Goal: Task Accomplishment & Management: Use online tool/utility

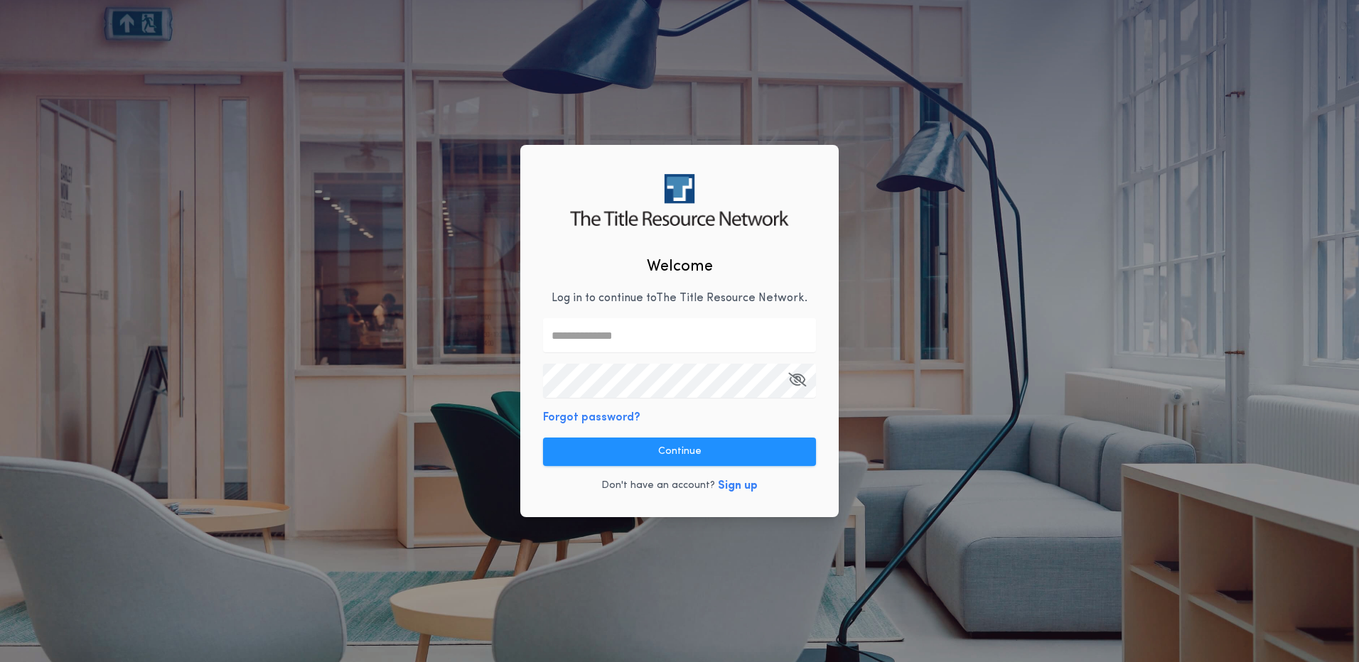
click at [593, 334] on input "text" at bounding box center [679, 335] width 273 height 34
type input "**********"
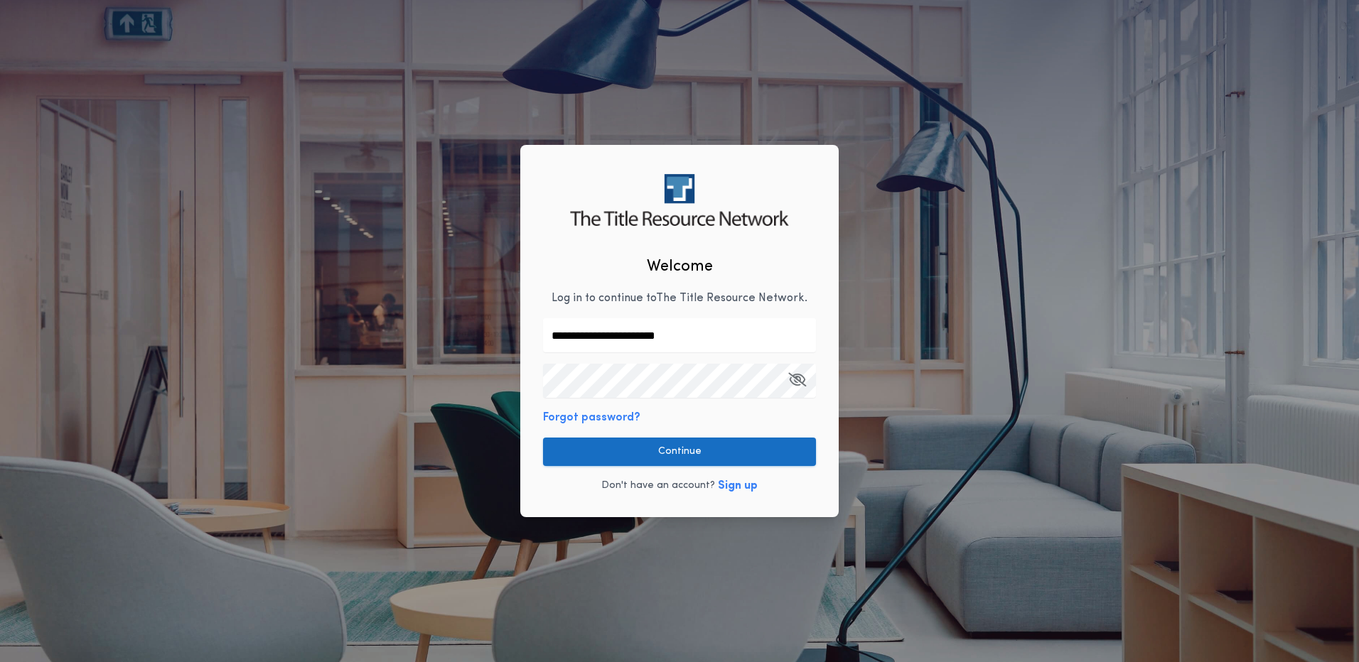
click at [696, 449] on button "Continue" at bounding box center [679, 452] width 273 height 28
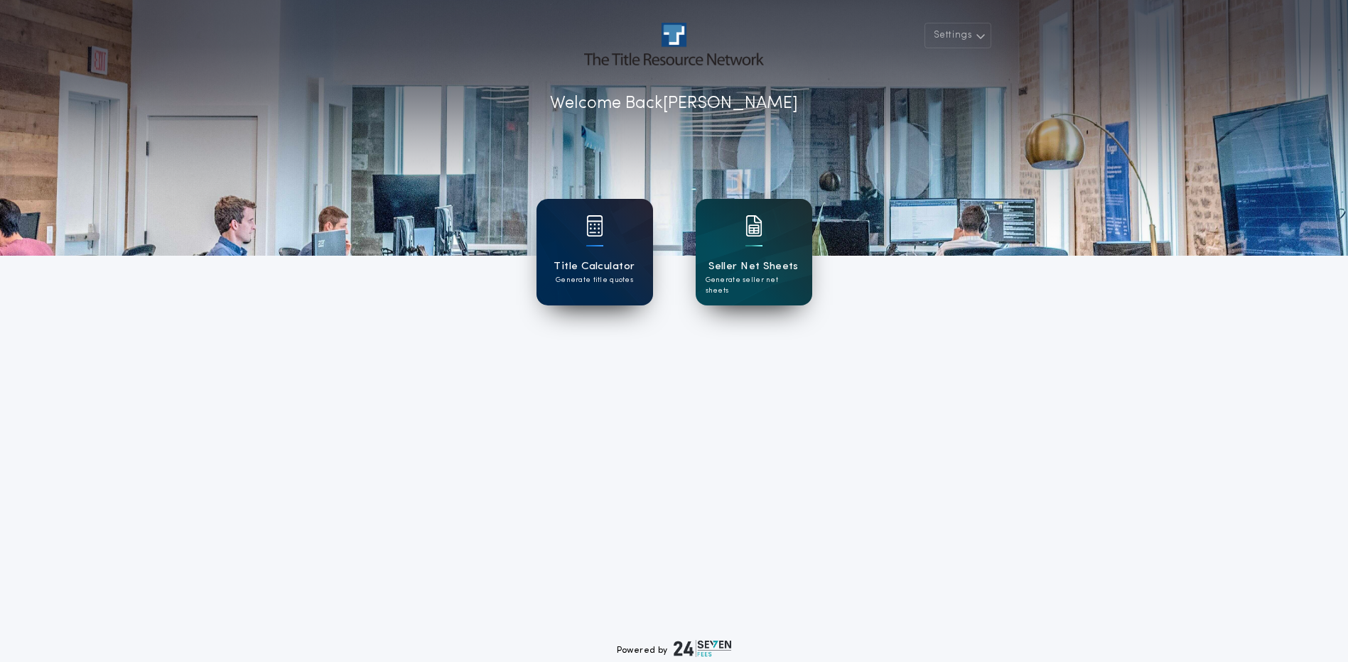
click at [583, 249] on div "Title Calculator Generate title quotes" at bounding box center [595, 252] width 117 height 107
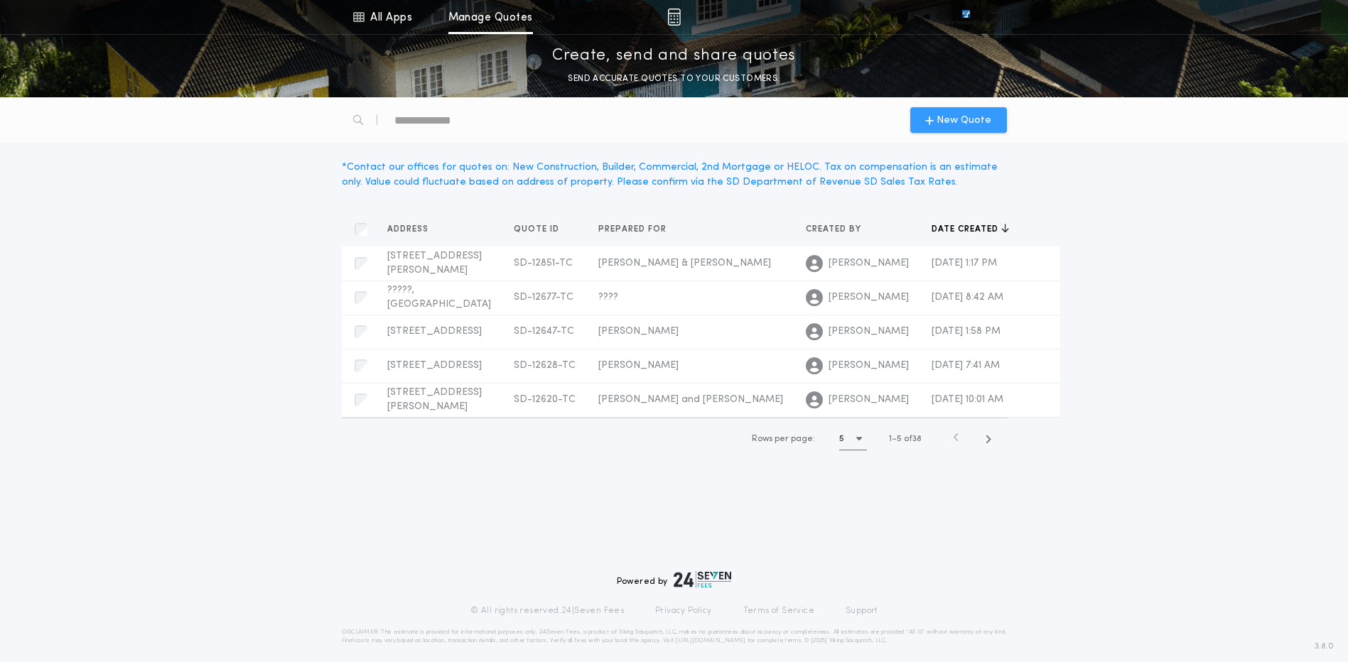
click at [964, 120] on span "New Quote" at bounding box center [964, 120] width 55 height 15
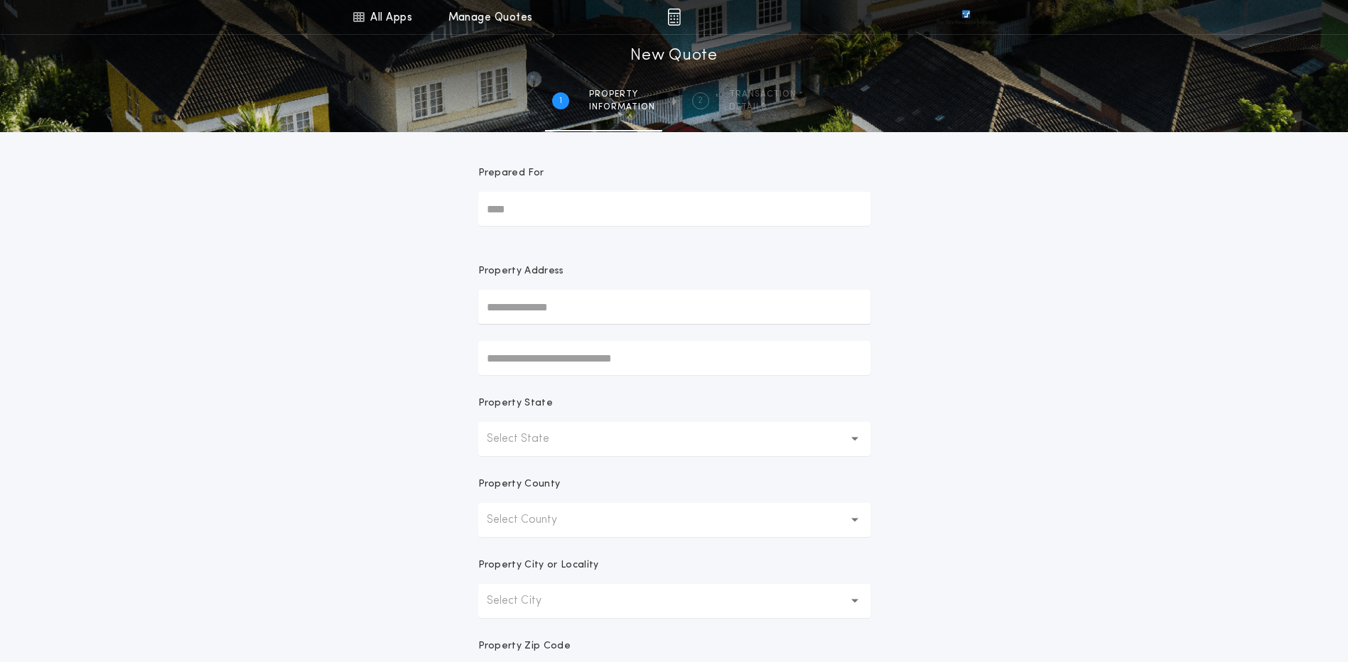
click at [527, 208] on input "Prepared For" at bounding box center [674, 209] width 392 height 34
type input "**********"
click at [523, 443] on p "Select State" at bounding box center [529, 439] width 85 height 17
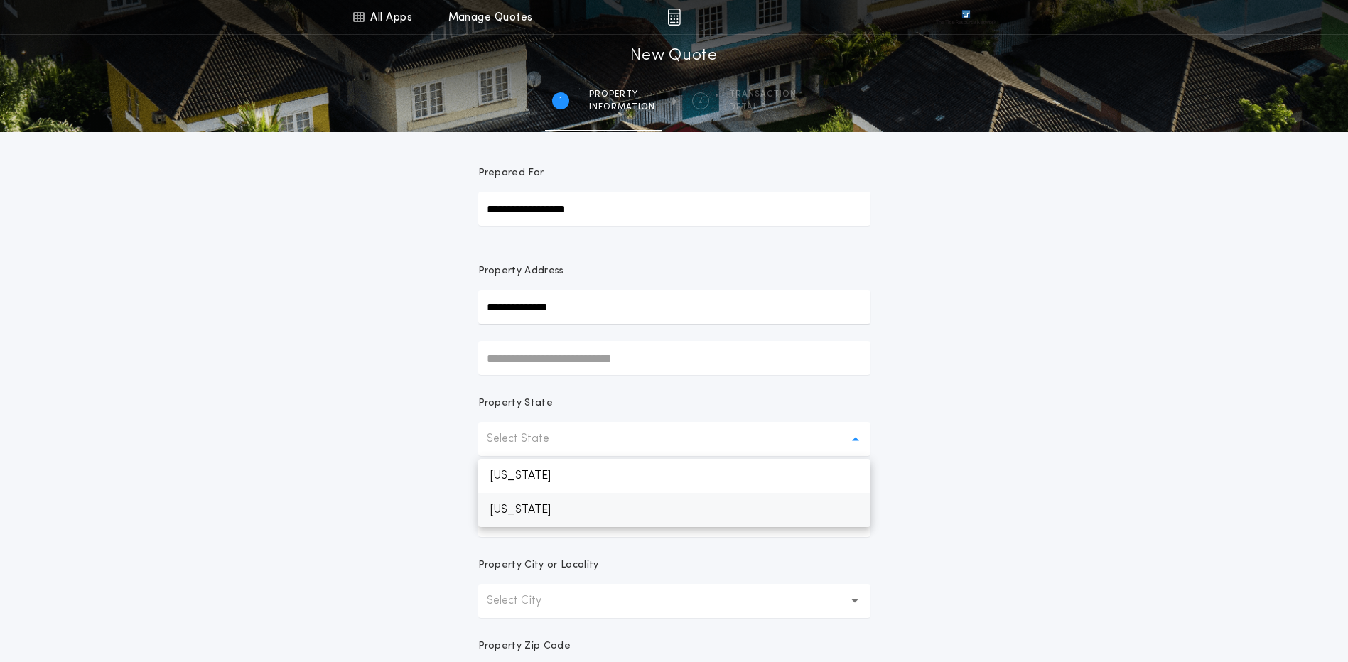
click at [522, 511] on p "[US_STATE]" at bounding box center [674, 510] width 392 height 34
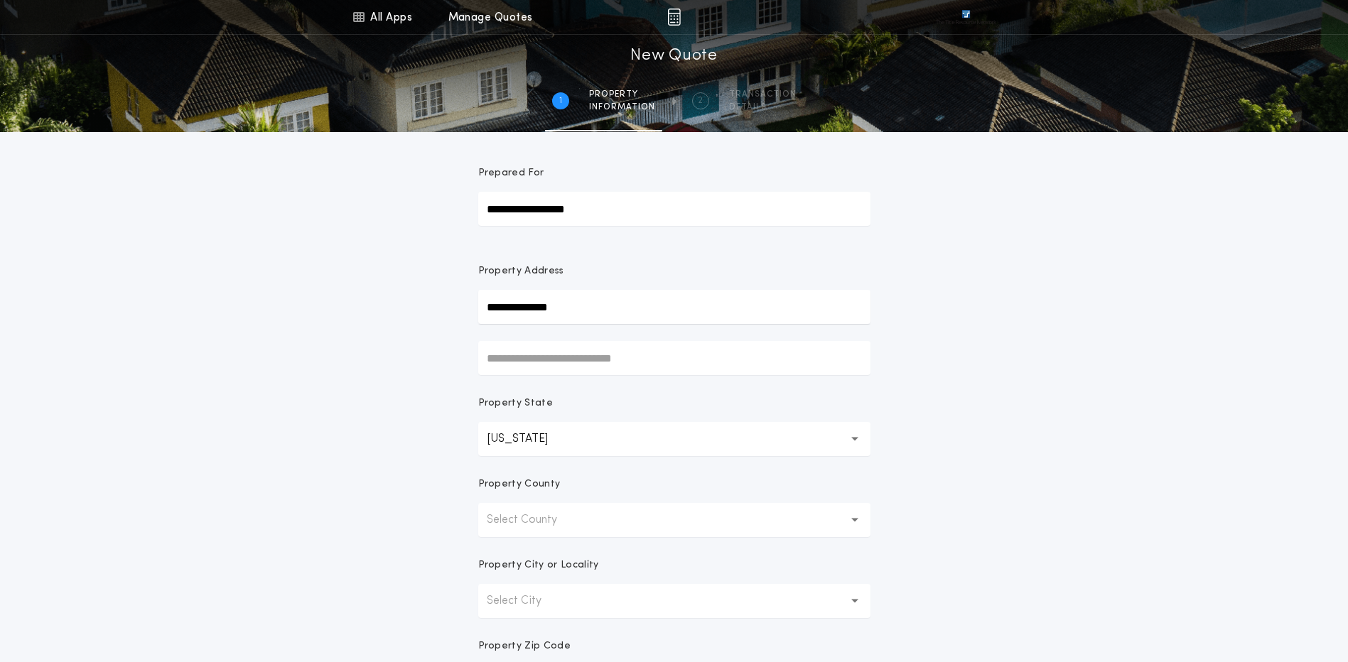
click at [564, 521] on p "Select County" at bounding box center [533, 520] width 93 height 17
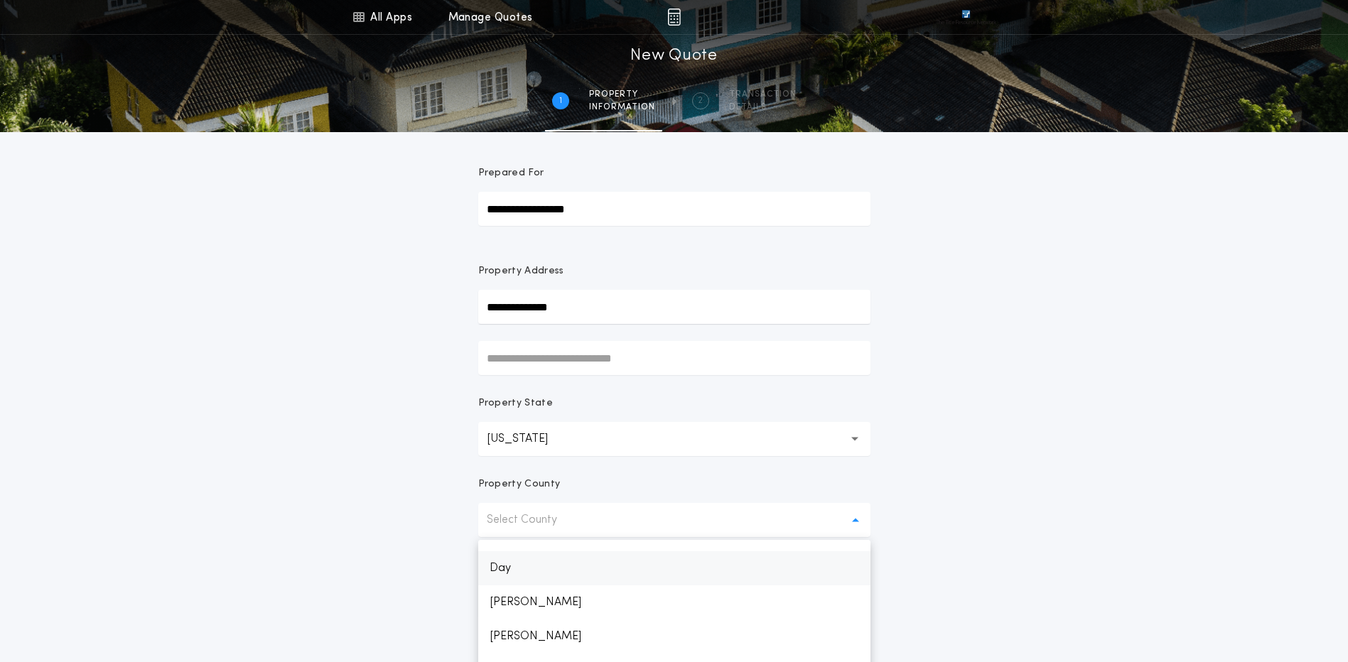
scroll to position [497, 0]
click at [516, 608] on p "[PERSON_NAME]" at bounding box center [674, 605] width 392 height 34
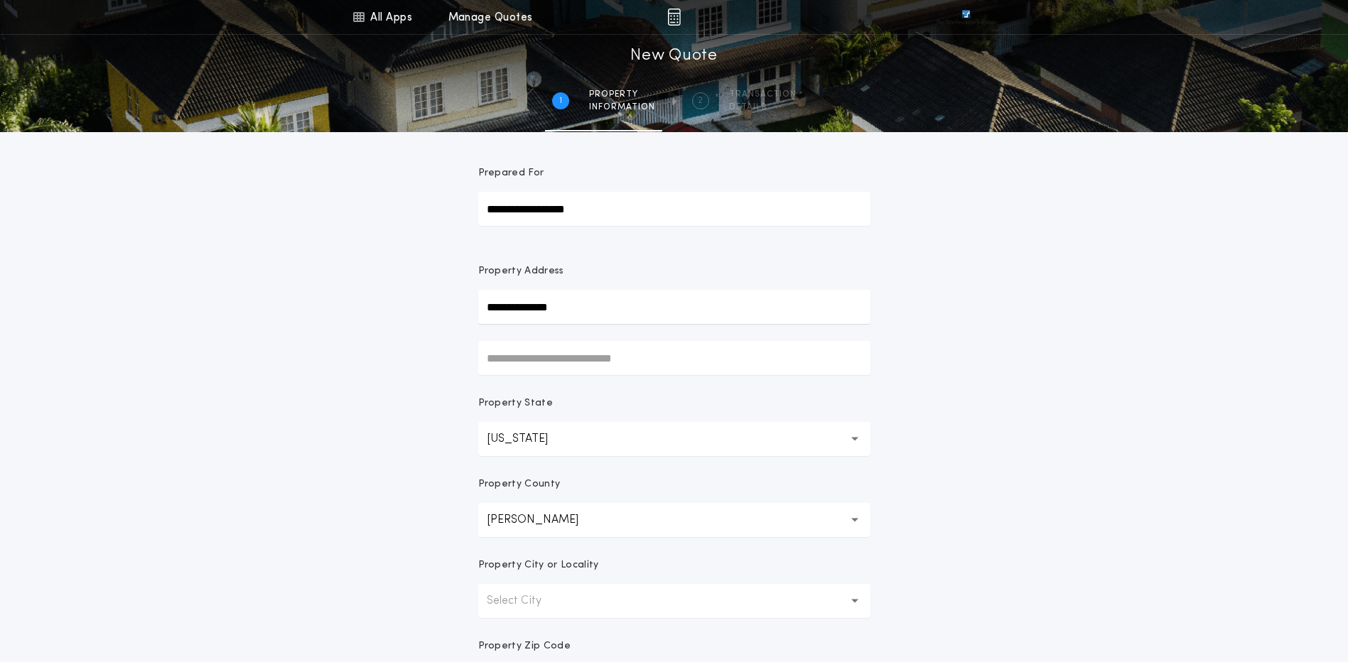
click at [1151, 451] on div "**********" at bounding box center [674, 406] width 1348 height 812
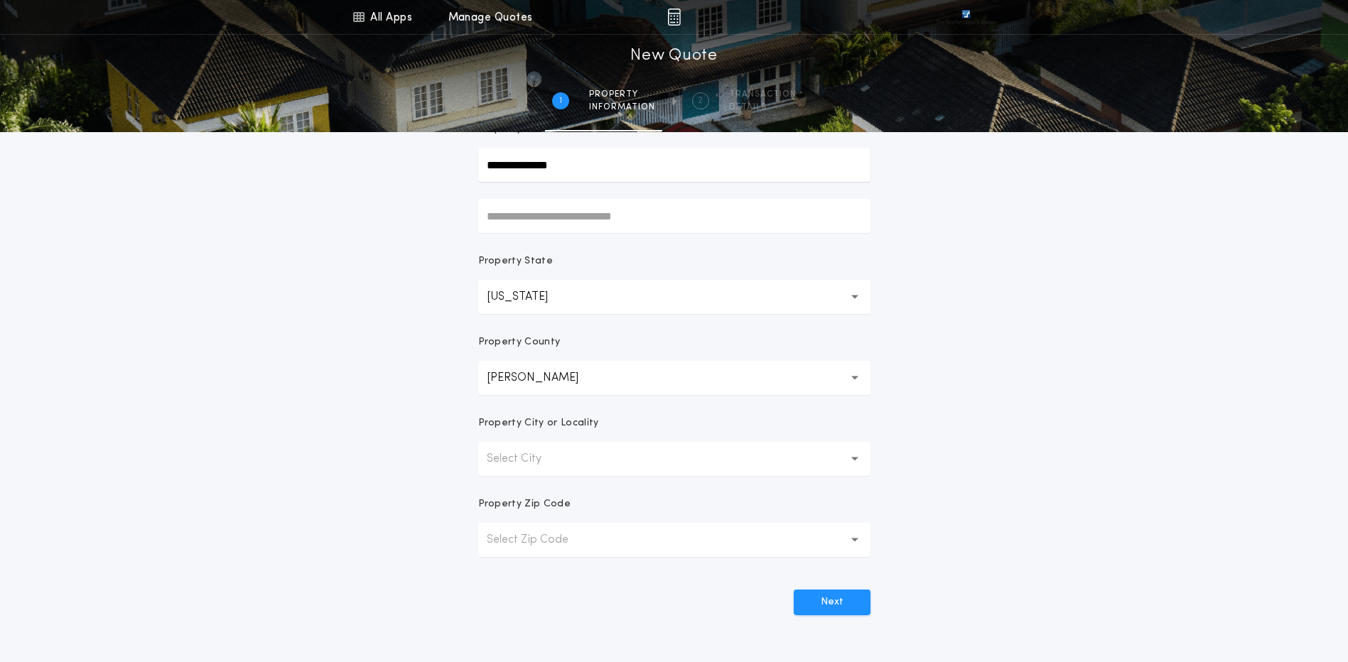
click at [538, 456] on p "Select City" at bounding box center [525, 459] width 77 height 17
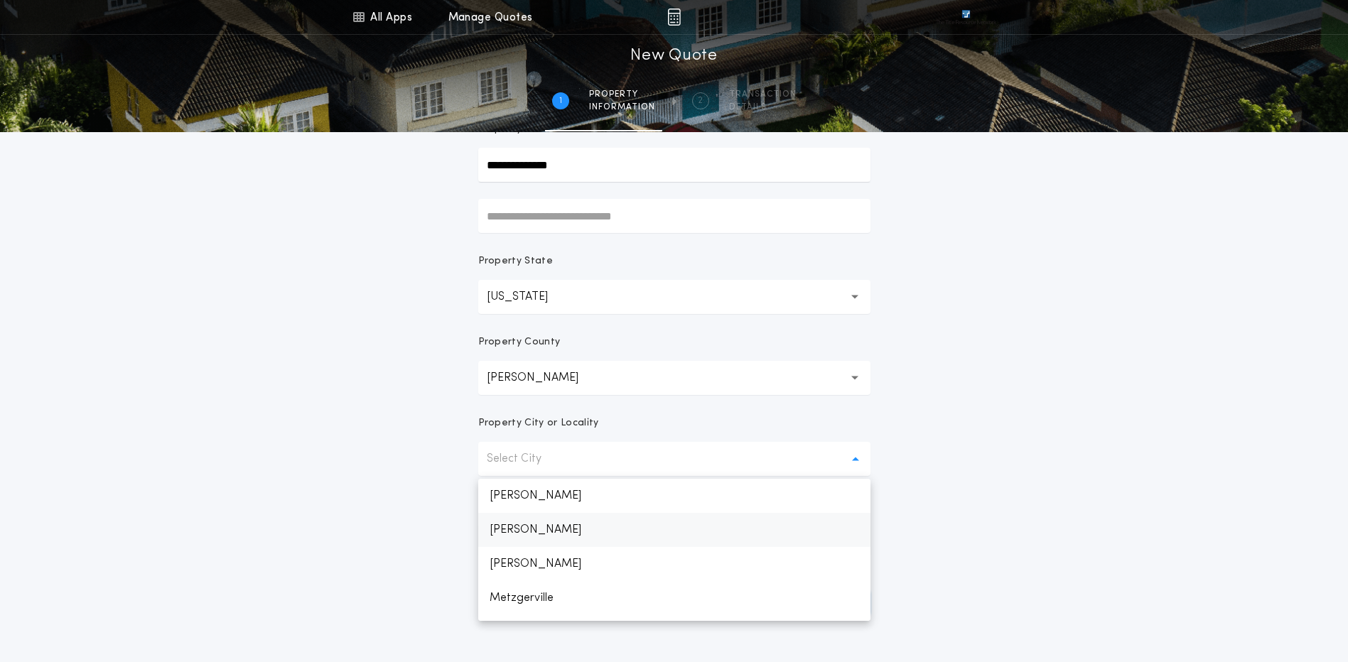
scroll to position [63, 0]
drag, startPoint x: 508, startPoint y: 568, endPoint x: 699, endPoint y: 564, distance: 190.5
click at [510, 568] on p "[PERSON_NAME]" at bounding box center [674, 570] width 392 height 34
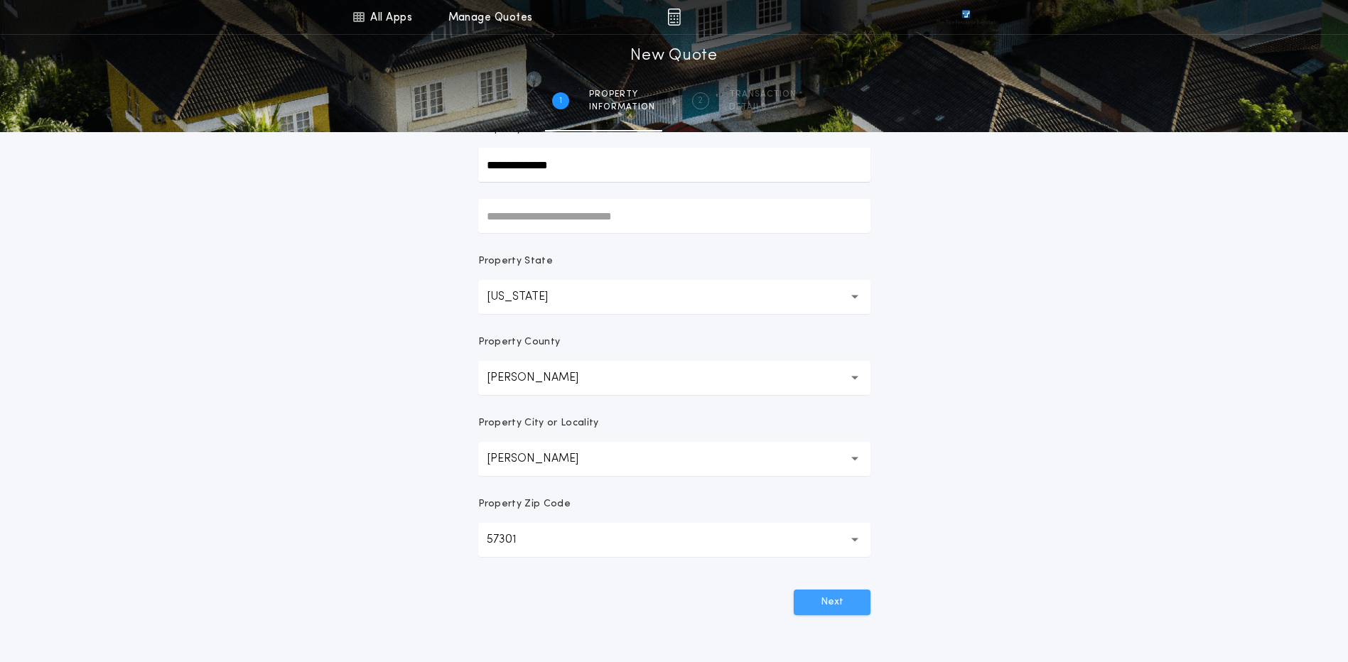
click at [831, 602] on button "Next" at bounding box center [832, 603] width 77 height 26
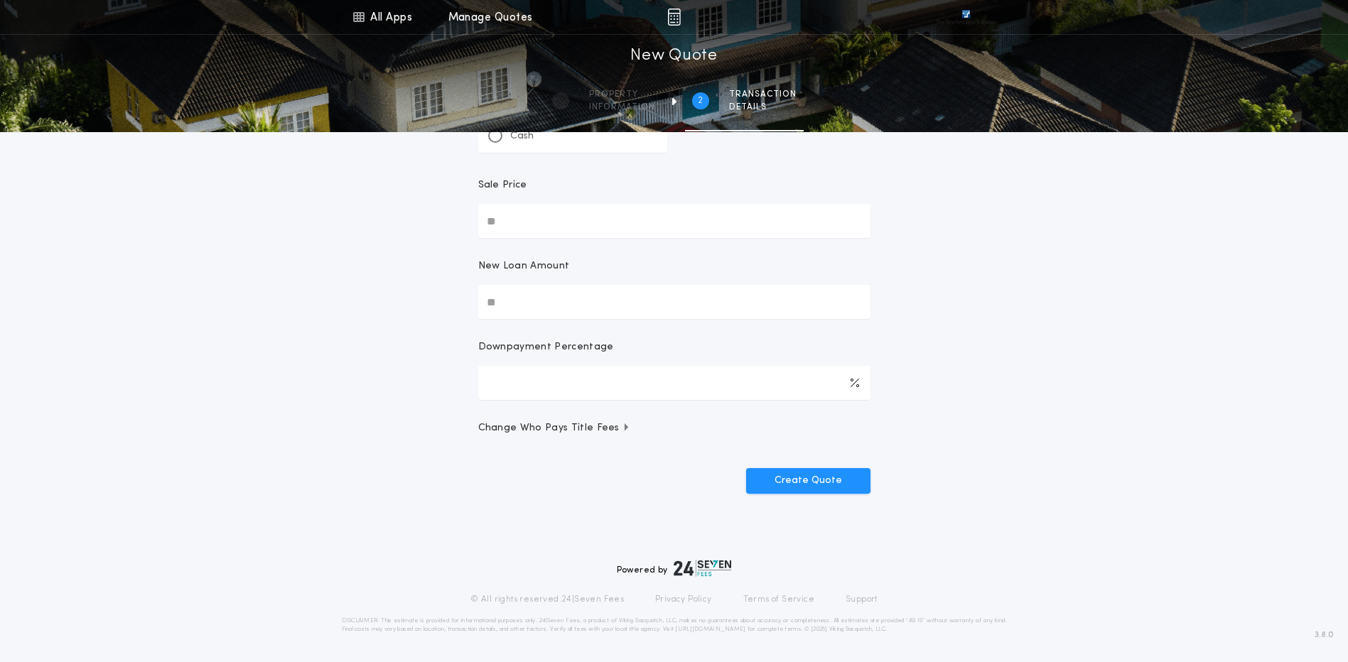
scroll to position [0, 0]
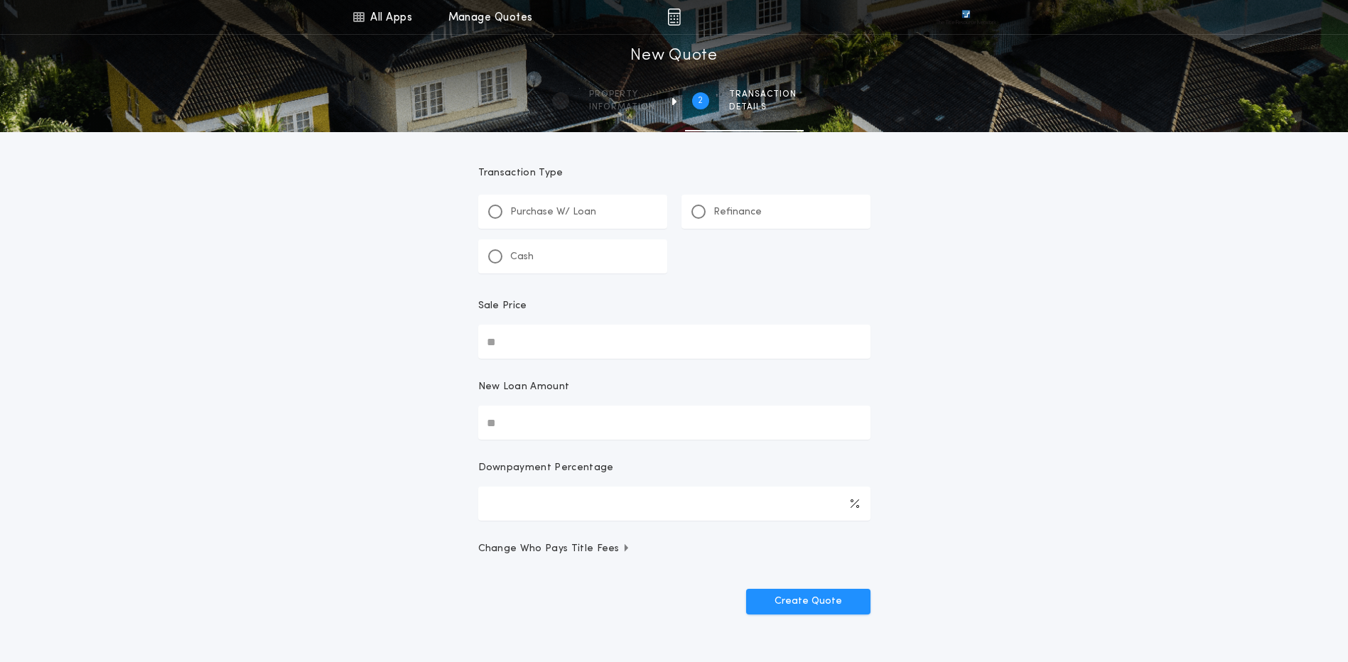
click at [695, 213] on div at bounding box center [698, 211] width 7 height 7
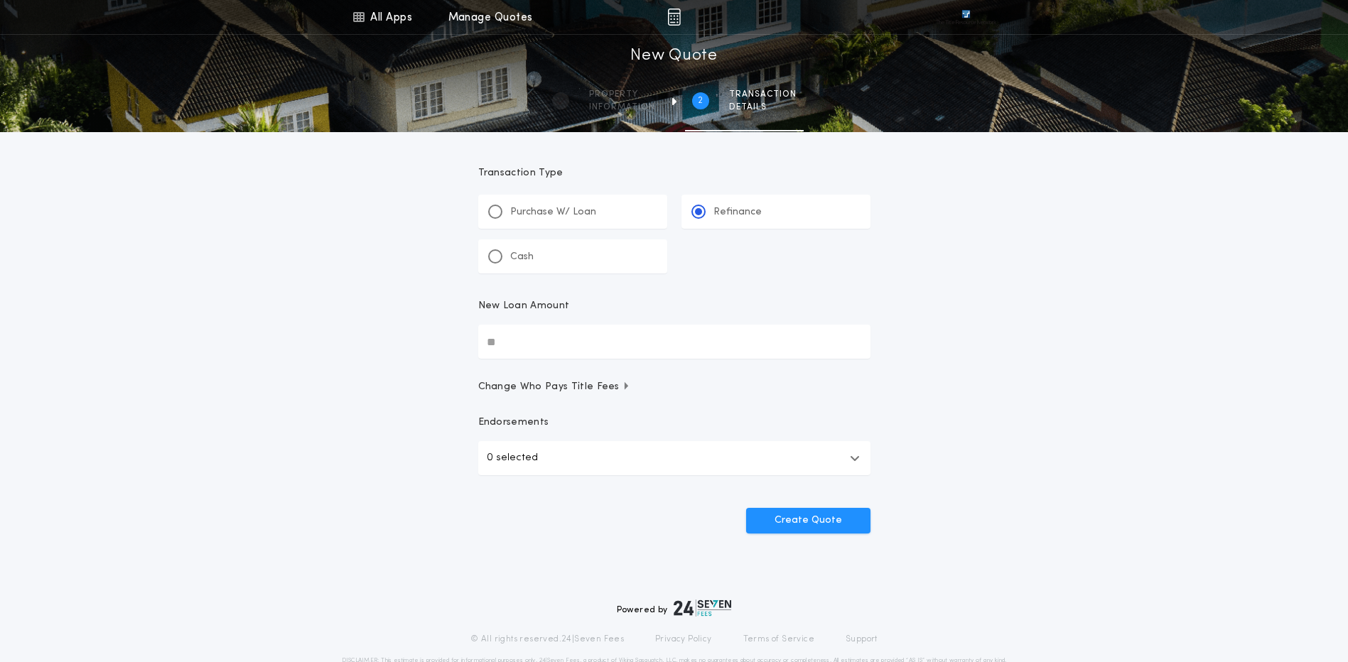
click at [531, 342] on input "New Loan Amount" at bounding box center [674, 342] width 392 height 34
type input "********"
click at [1053, 325] on div "All Apps Title Calculator Seller Net Sheets Menu All Apps Manage Quotes 2 /2 Ne…" at bounding box center [674, 294] width 1348 height 588
click at [809, 517] on button "Create Quote" at bounding box center [808, 521] width 124 height 26
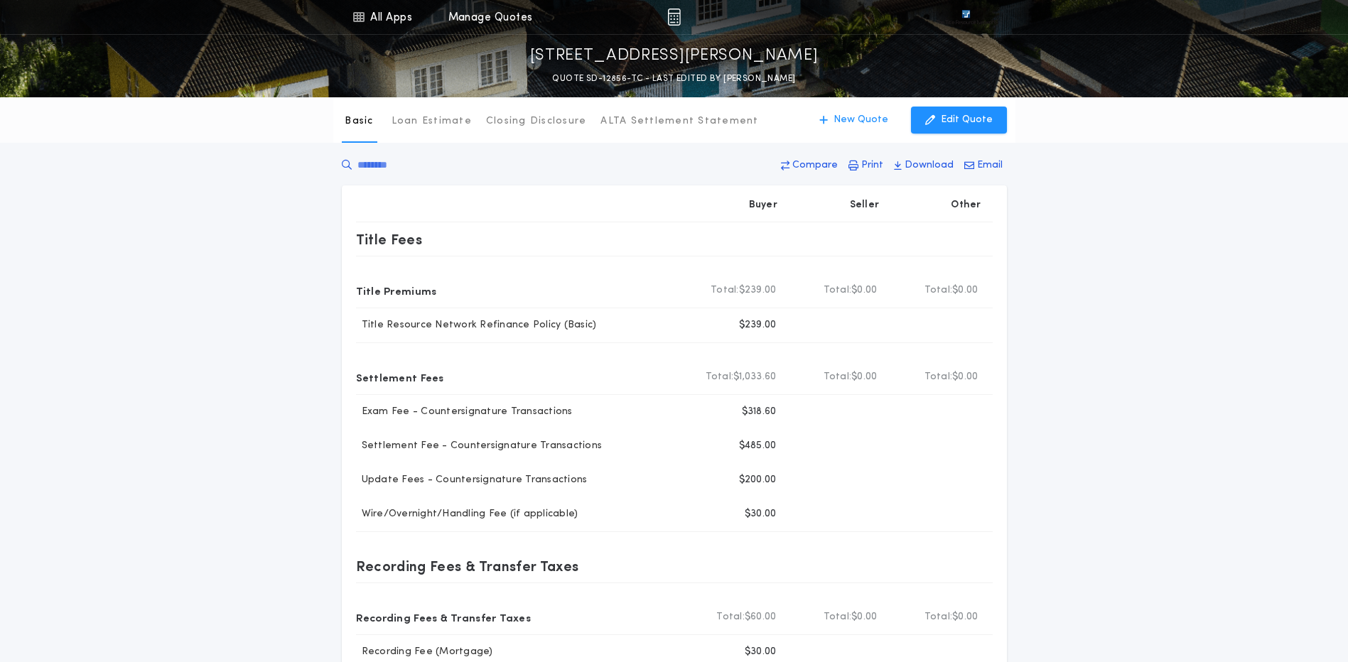
click at [1154, 390] on div "Basic Loan Estimate Closing Disclosure ALTA Settlement Statement Basic New Quot…" at bounding box center [674, 453] width 1348 height 713
click at [925, 163] on p "Download" at bounding box center [929, 165] width 49 height 14
